Goal: Transaction & Acquisition: Purchase product/service

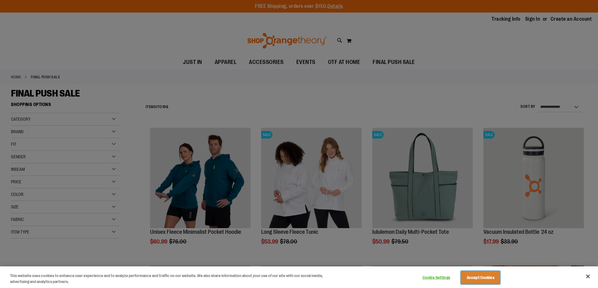
click at [489, 276] on button "Accept Cookies" at bounding box center [480, 277] width 39 height 13
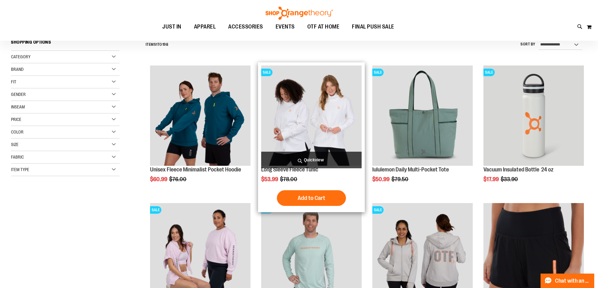
scroll to position [62, 0]
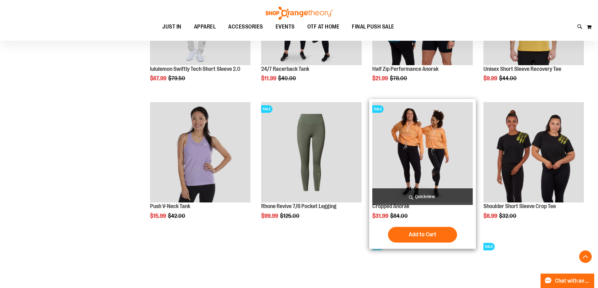
scroll to position [439, 0]
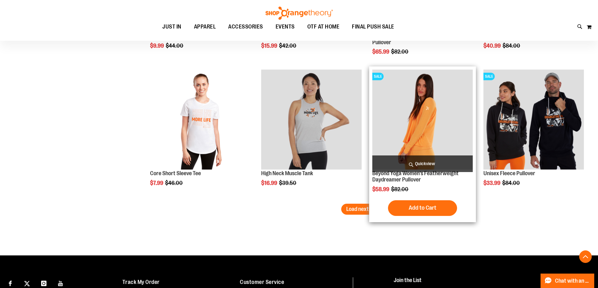
scroll to position [1160, 0]
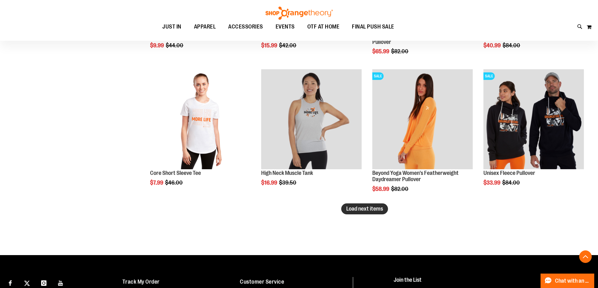
click at [371, 206] on button "Load next items" at bounding box center [364, 209] width 47 height 11
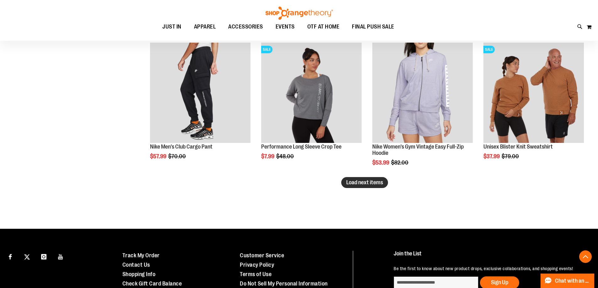
scroll to position [1599, 0]
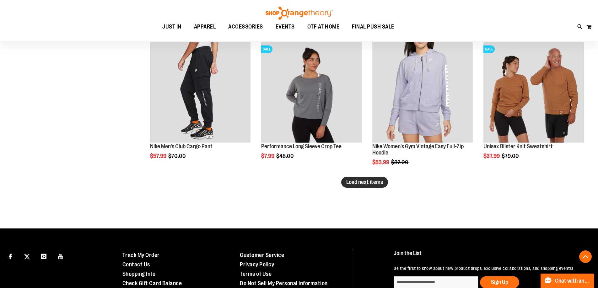
click at [350, 182] on span "Load next items" at bounding box center [364, 182] width 37 height 6
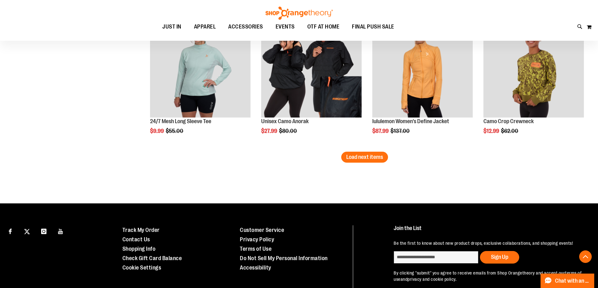
scroll to position [2038, 0]
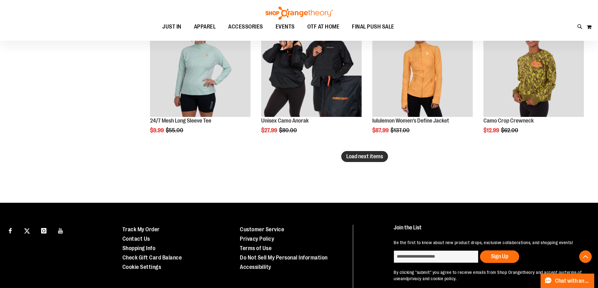
click at [377, 154] on button "Load next items" at bounding box center [364, 156] width 47 height 11
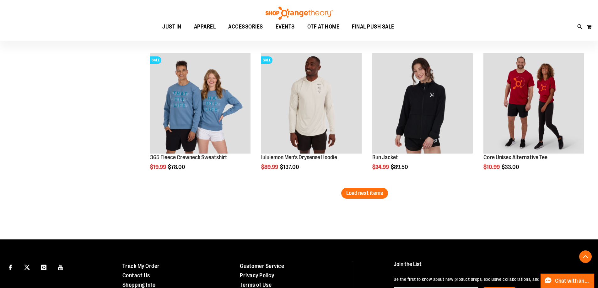
scroll to position [2414, 0]
click at [373, 190] on button "Load next items" at bounding box center [364, 193] width 47 height 11
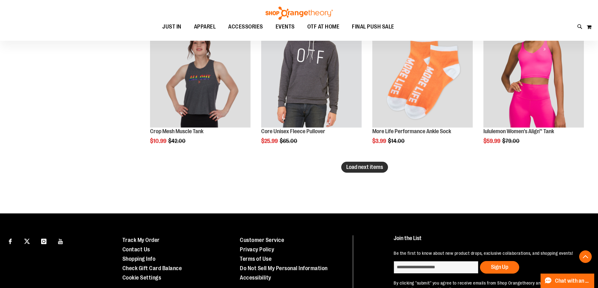
scroll to position [2853, 0]
click at [366, 162] on button "Load next items" at bounding box center [364, 167] width 47 height 11
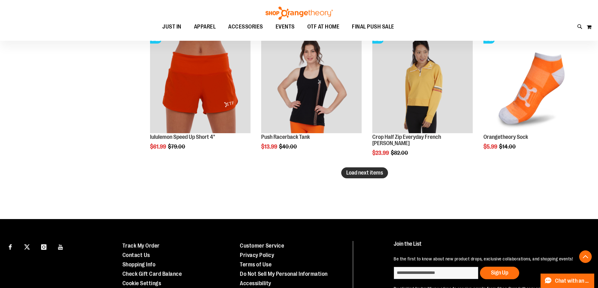
scroll to position [3261, 0]
click at [349, 175] on span "Load next items" at bounding box center [364, 172] width 37 height 6
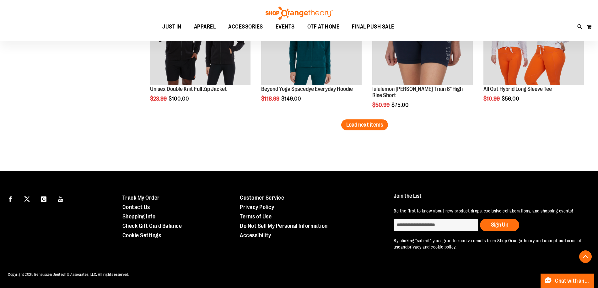
scroll to position [3728, 0]
